Goal: Task Accomplishment & Management: Manage account settings

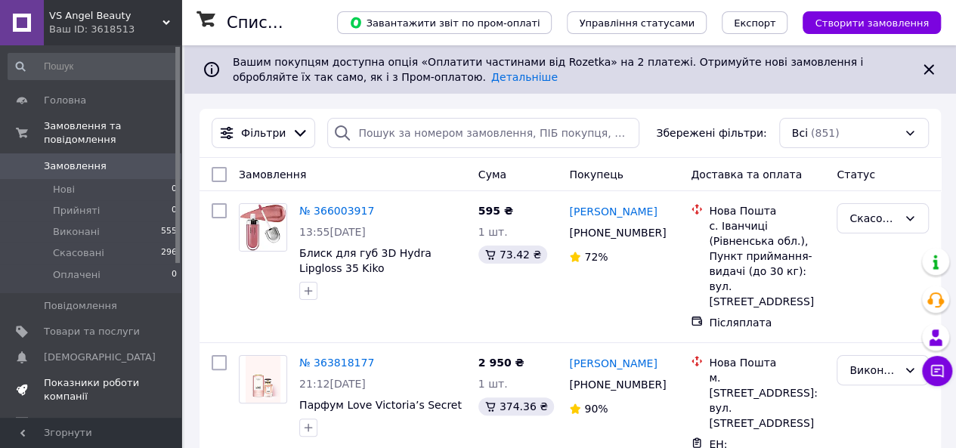
click at [86, 385] on span "Показники роботи компанії" at bounding box center [92, 389] width 96 height 27
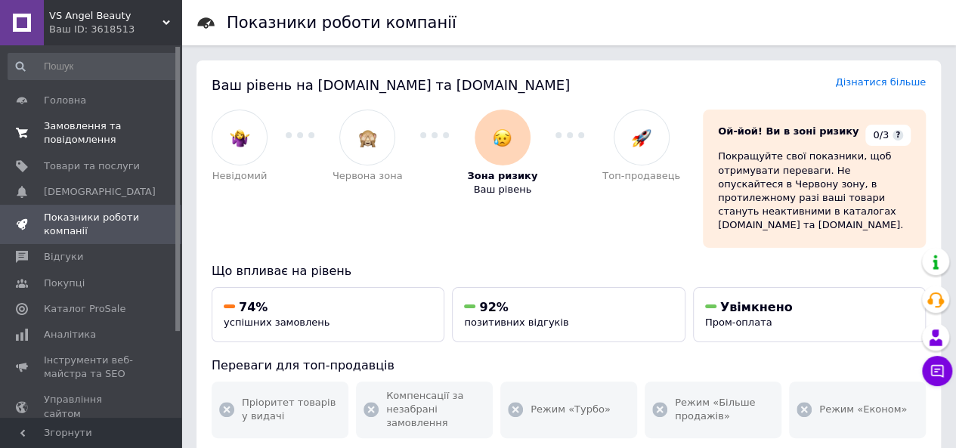
click at [73, 131] on span "Замовлення та повідомлення" at bounding box center [92, 132] width 96 height 27
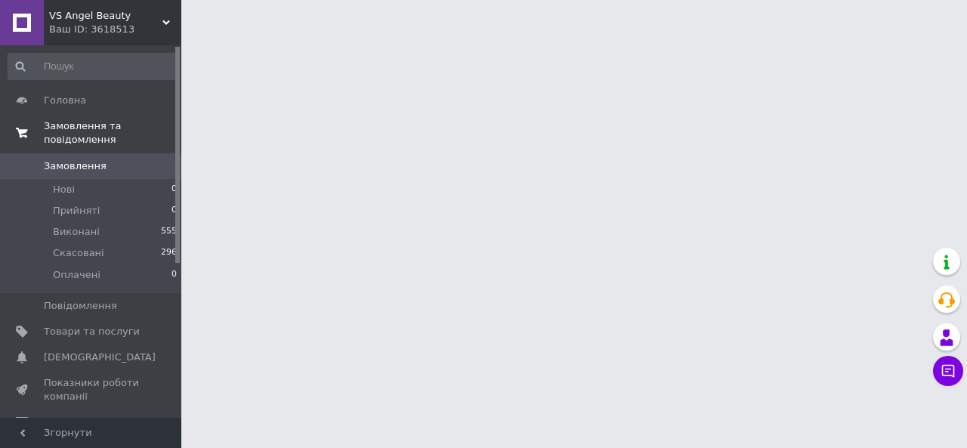
click at [73, 131] on span "Замовлення та повідомлення" at bounding box center [112, 132] width 137 height 27
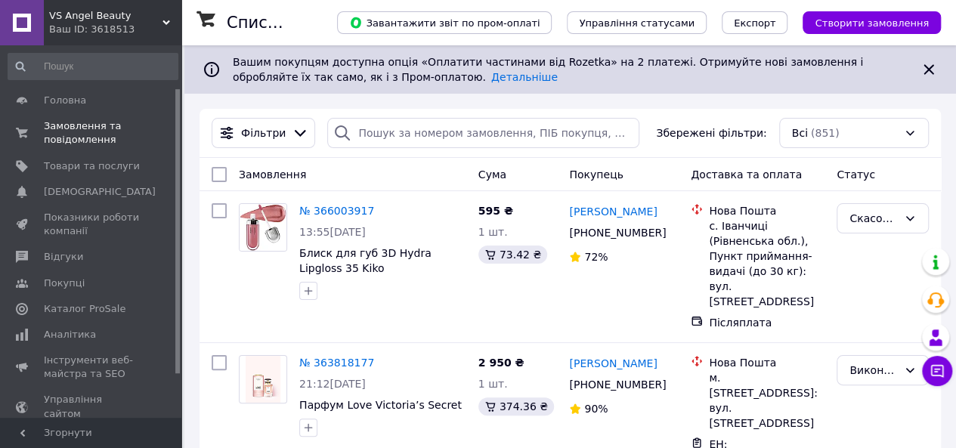
scroll to position [112, 0]
